Goal: Information Seeking & Learning: Compare options

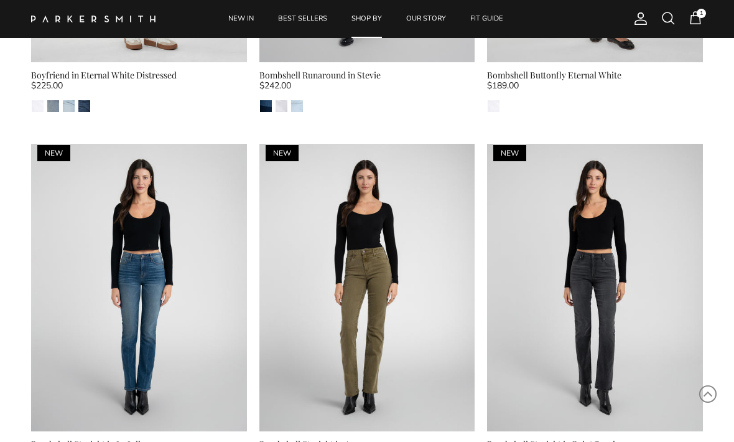
scroll to position [5584, 0]
click at [417, 276] on img at bounding box center [367, 287] width 216 height 287
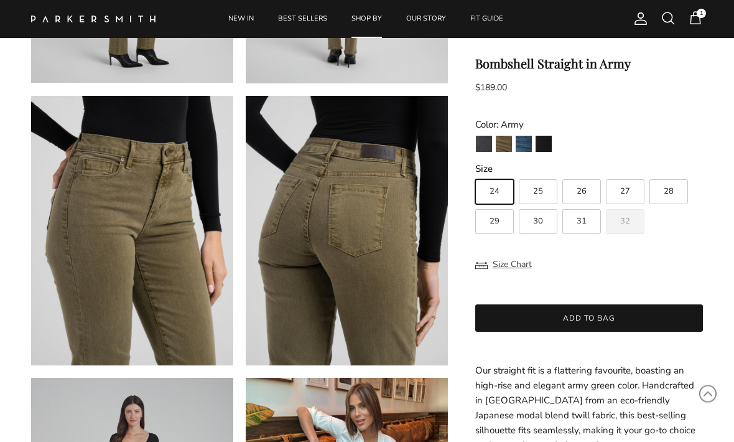
scroll to position [575, 0]
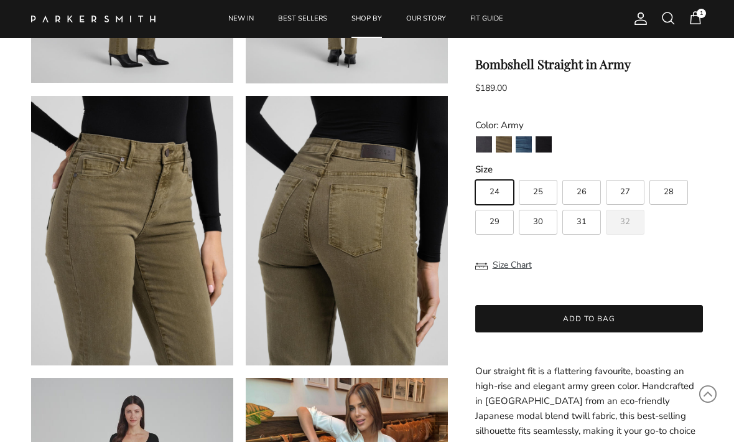
click at [550, 144] on img "Stallion" at bounding box center [544, 144] width 16 height 16
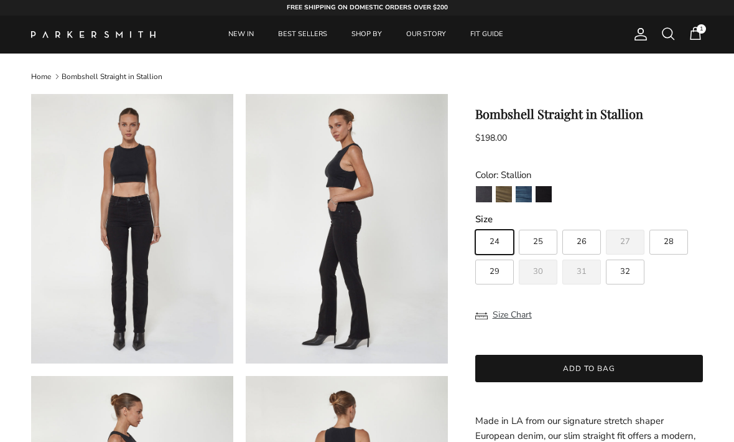
click at [528, 200] on img "La Jolla" at bounding box center [524, 194] width 16 height 16
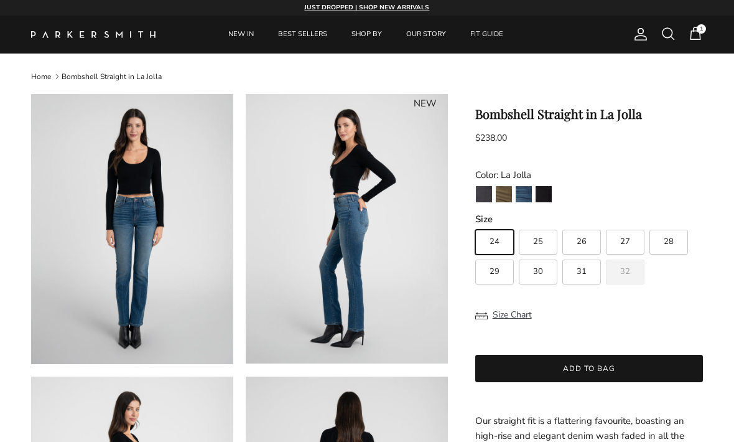
click at [480, 196] on img "Point Break" at bounding box center [484, 194] width 16 height 16
